Goal: Information Seeking & Learning: Learn about a topic

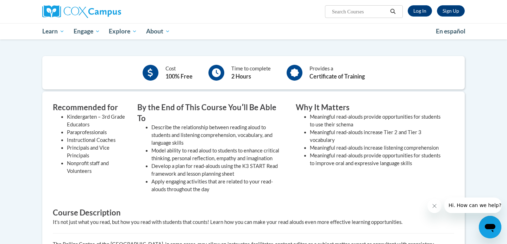
scroll to position [230, 0]
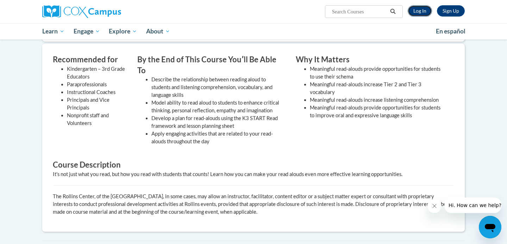
click at [420, 11] on link "Log In" at bounding box center [420, 10] width 24 height 11
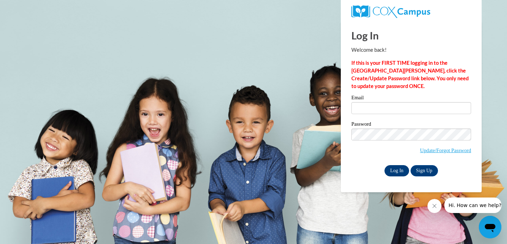
type input "fionagormican@gmail.com"
click at [400, 172] on input "Log In" at bounding box center [397, 170] width 25 height 11
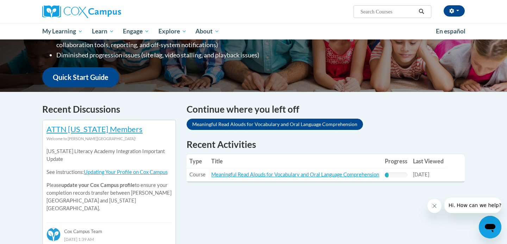
scroll to position [228, 0]
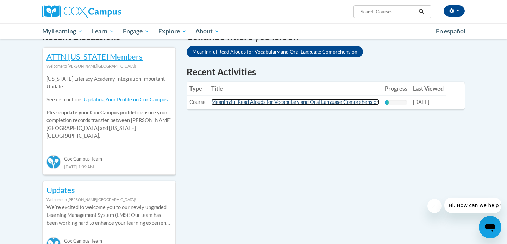
click at [282, 102] on link "Meaningful Read Alouds for Vocabulary and Oral Language Comprehension" at bounding box center [295, 102] width 168 height 6
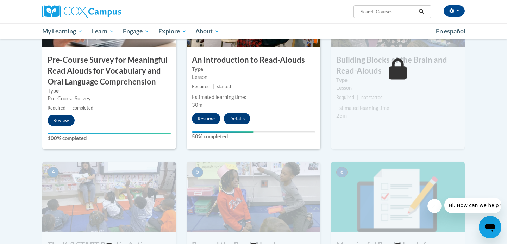
scroll to position [230, 0]
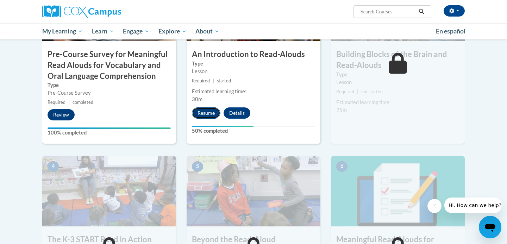
click at [209, 109] on button "Resume" at bounding box center [206, 112] width 29 height 11
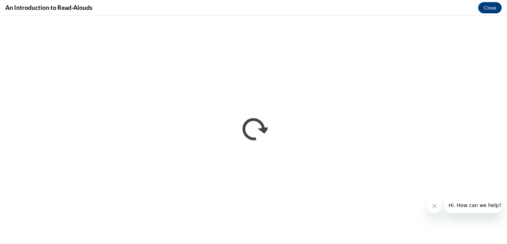
scroll to position [0, 0]
click at [429, 205] on button "Close message from company" at bounding box center [435, 206] width 14 height 14
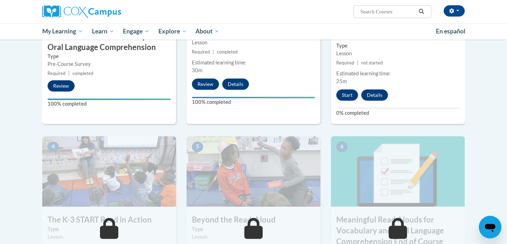
scroll to position [211, 0]
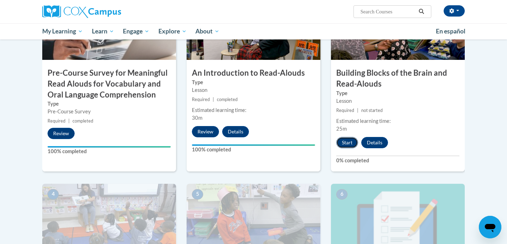
click at [343, 142] on button "Start" at bounding box center [347, 142] width 22 height 11
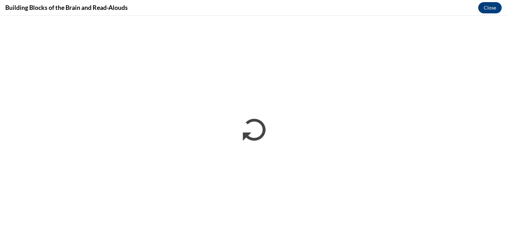
scroll to position [0, 0]
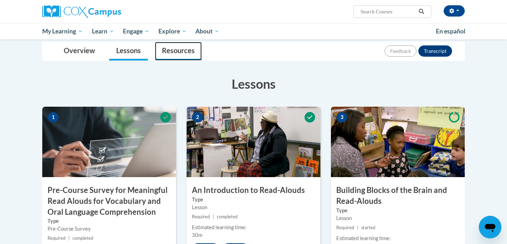
click at [170, 49] on link "Resources" at bounding box center [178, 51] width 47 height 19
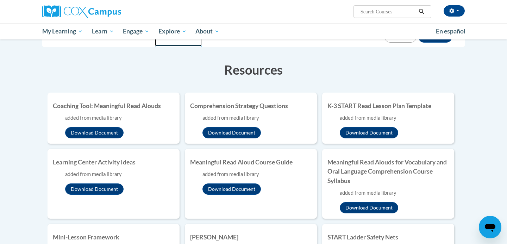
scroll to position [183, 0]
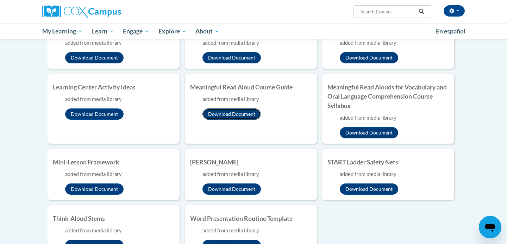
click at [212, 111] on button "Download Document" at bounding box center [232, 113] width 58 height 11
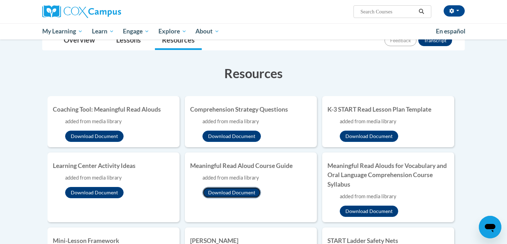
scroll to position [0, 0]
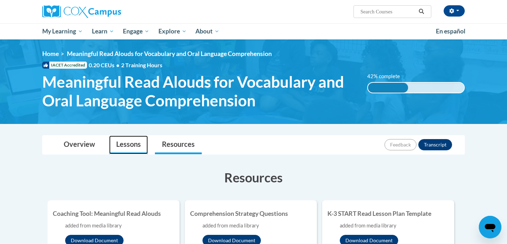
click at [138, 145] on link "Lessons" at bounding box center [128, 145] width 39 height 19
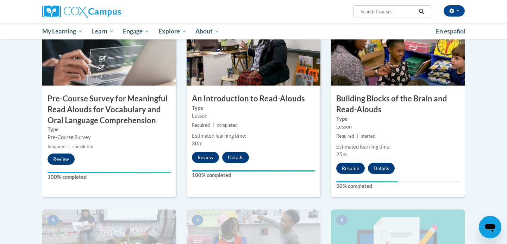
scroll to position [192, 0]
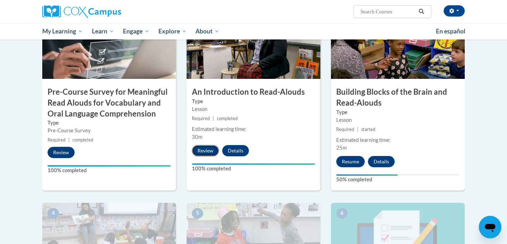
click at [209, 150] on button "Review" at bounding box center [205, 150] width 27 height 11
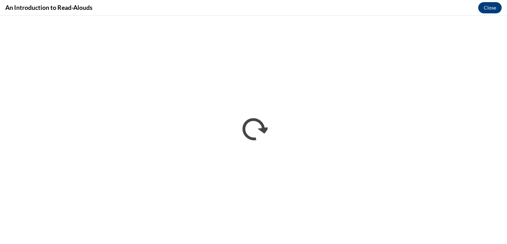
scroll to position [0, 0]
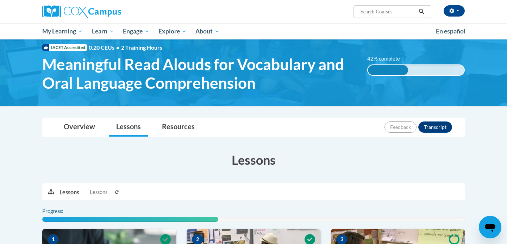
scroll to position [18, 0]
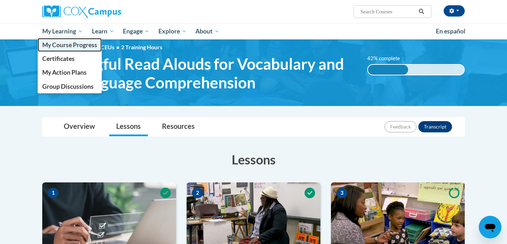
click at [73, 44] on span "My Course Progress" at bounding box center [69, 44] width 55 height 7
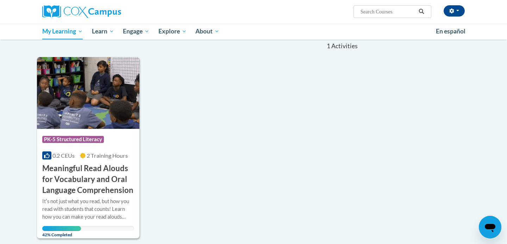
scroll to position [93, 0]
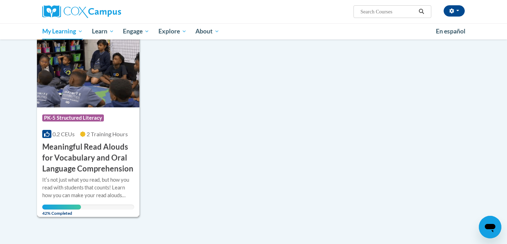
click at [95, 155] on h3 "Meaningful Read Alouds for Vocabulary and Oral Language Comprehension" at bounding box center [88, 158] width 92 height 32
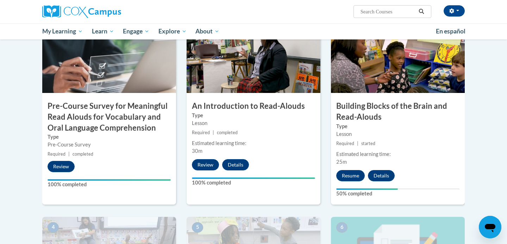
scroll to position [141, 0]
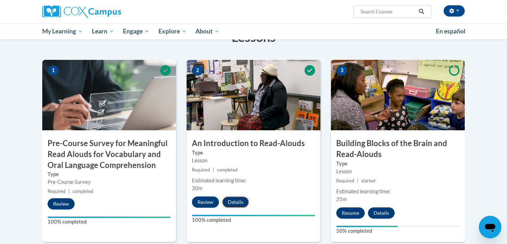
click at [232, 202] on button "Details" at bounding box center [235, 202] width 27 height 11
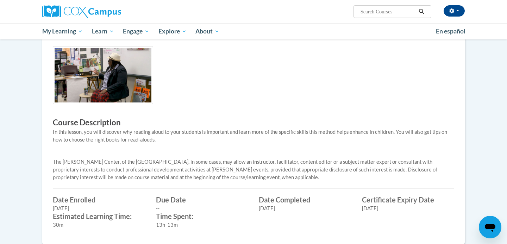
scroll to position [189, 0]
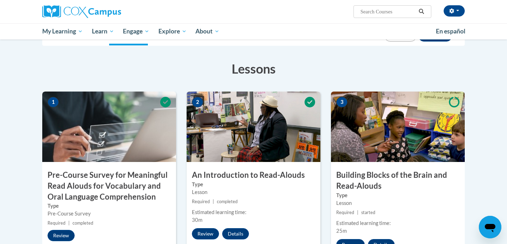
scroll to position [63, 0]
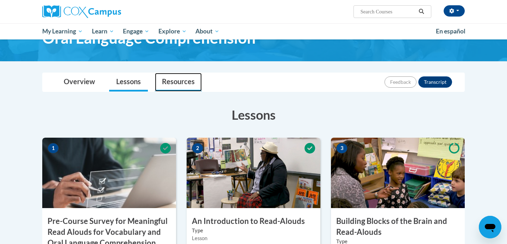
click at [179, 85] on link "Resources" at bounding box center [178, 82] width 47 height 19
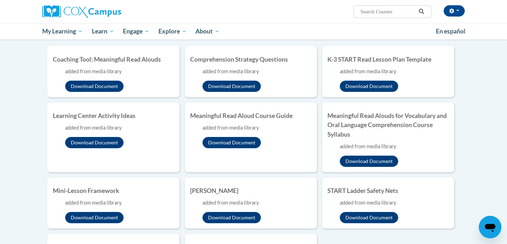
scroll to position [1, 0]
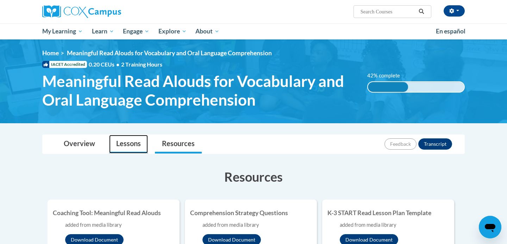
click at [129, 142] on link "Lessons" at bounding box center [128, 144] width 39 height 19
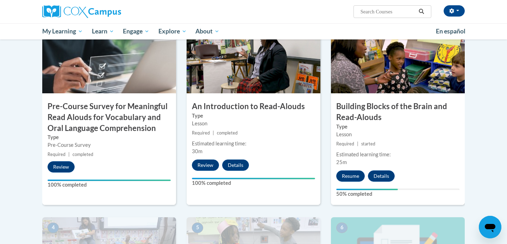
scroll to position [205, 0]
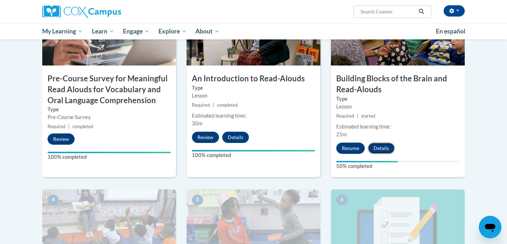
click at [381, 148] on button "Details" at bounding box center [381, 148] width 27 height 11
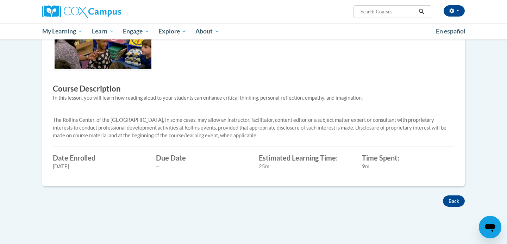
scroll to position [117, 0]
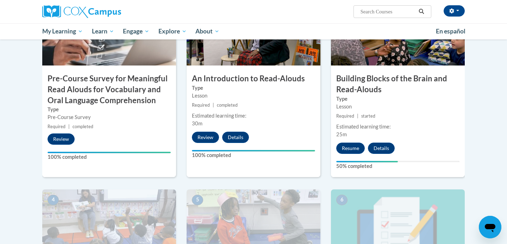
scroll to position [159, 0]
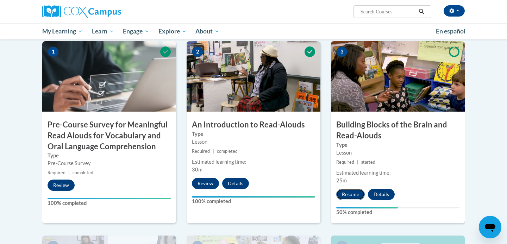
click at [354, 195] on button "Resume" at bounding box center [350, 194] width 29 height 11
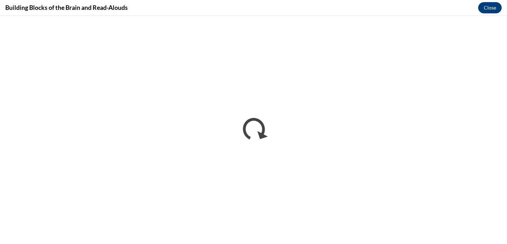
scroll to position [0, 0]
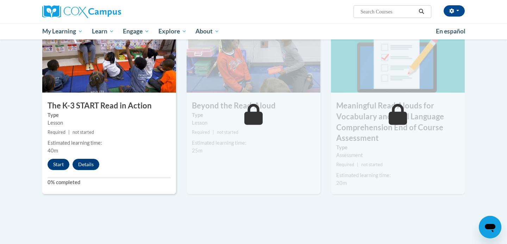
scroll to position [338, 0]
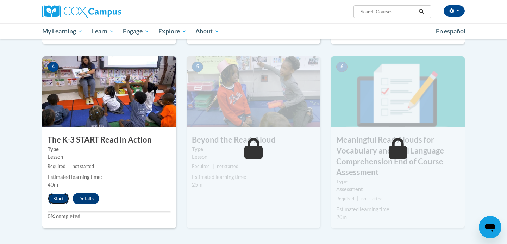
click at [59, 198] on button "Start" at bounding box center [59, 198] width 22 height 11
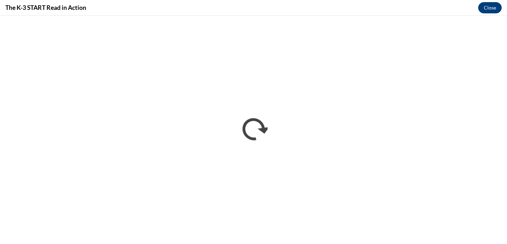
scroll to position [0, 0]
